Goal: Check status: Check status

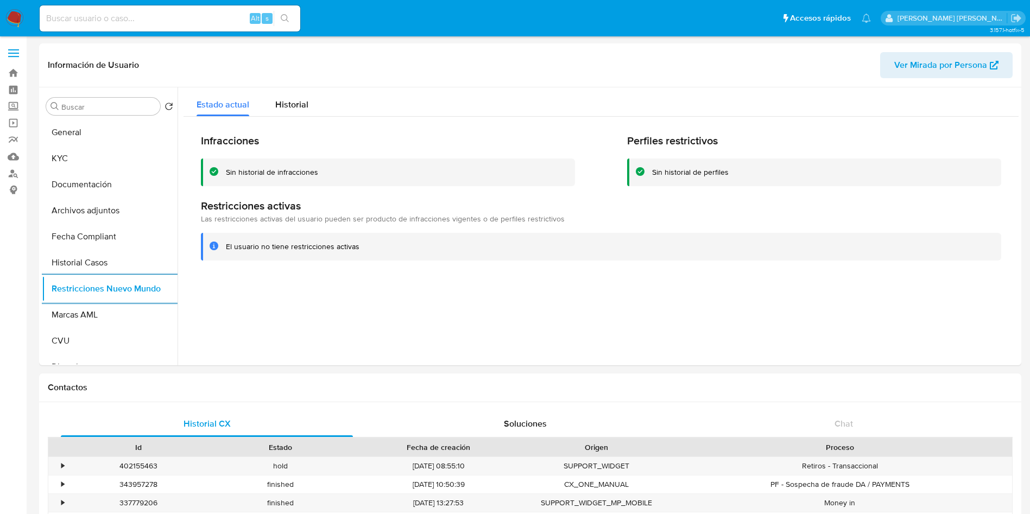
select select "10"
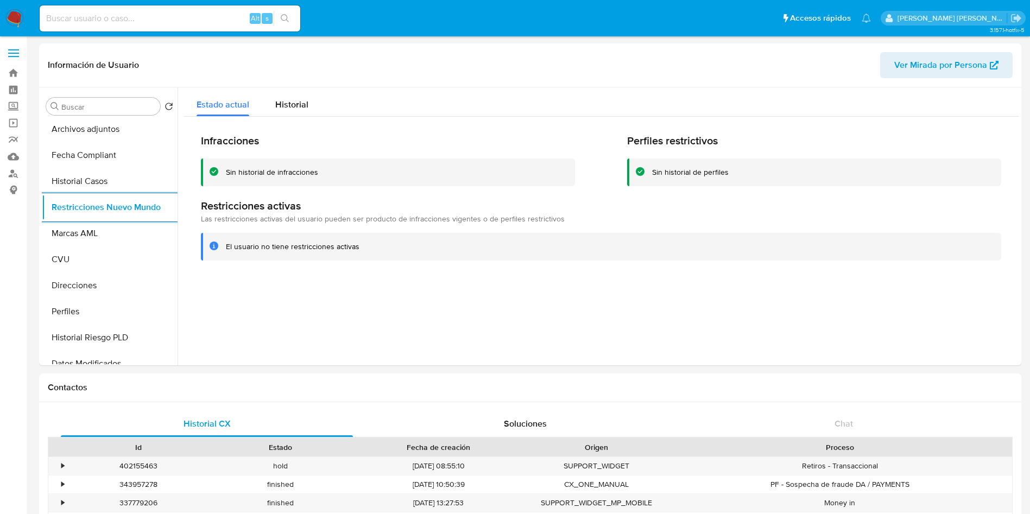
click at [179, 27] on div "Alt s" at bounding box center [170, 18] width 261 height 26
drag, startPoint x: 181, startPoint y: 18, endPoint x: 187, endPoint y: 18, distance: 6.5
click at [181, 18] on input at bounding box center [170, 18] width 261 height 14
paste input "1618720625"
type input "1618720625"
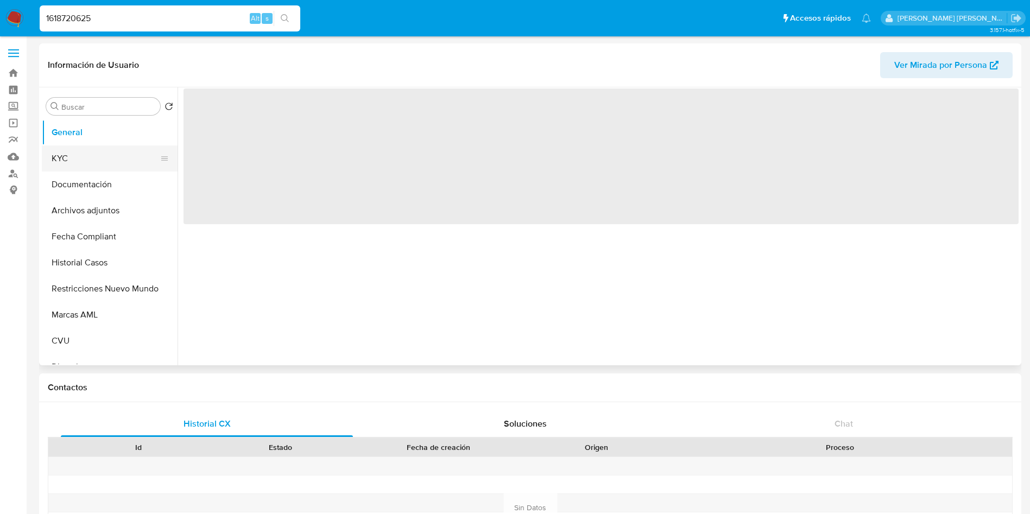
click at [100, 154] on button "KYC" at bounding box center [105, 158] width 127 height 26
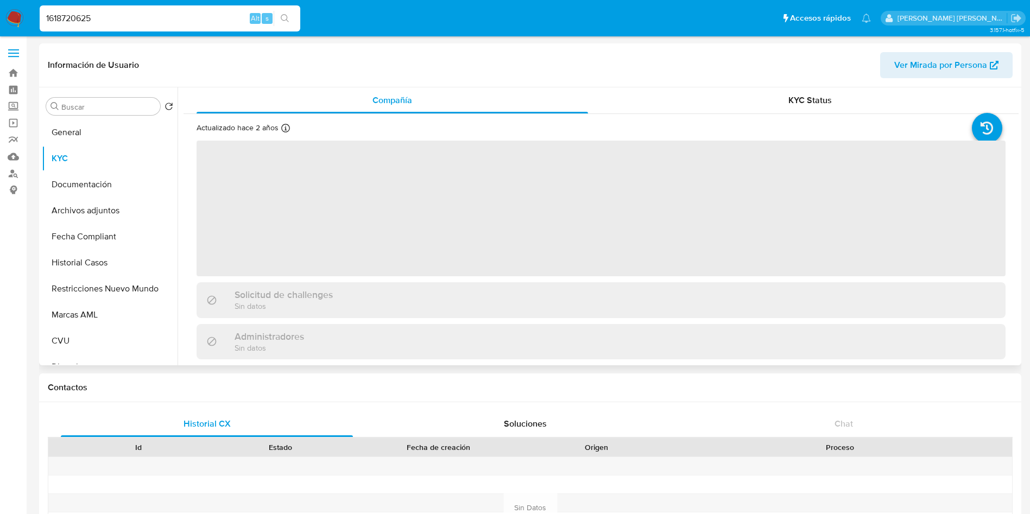
select select "10"
